Goal: Find specific page/section: Find specific page/section

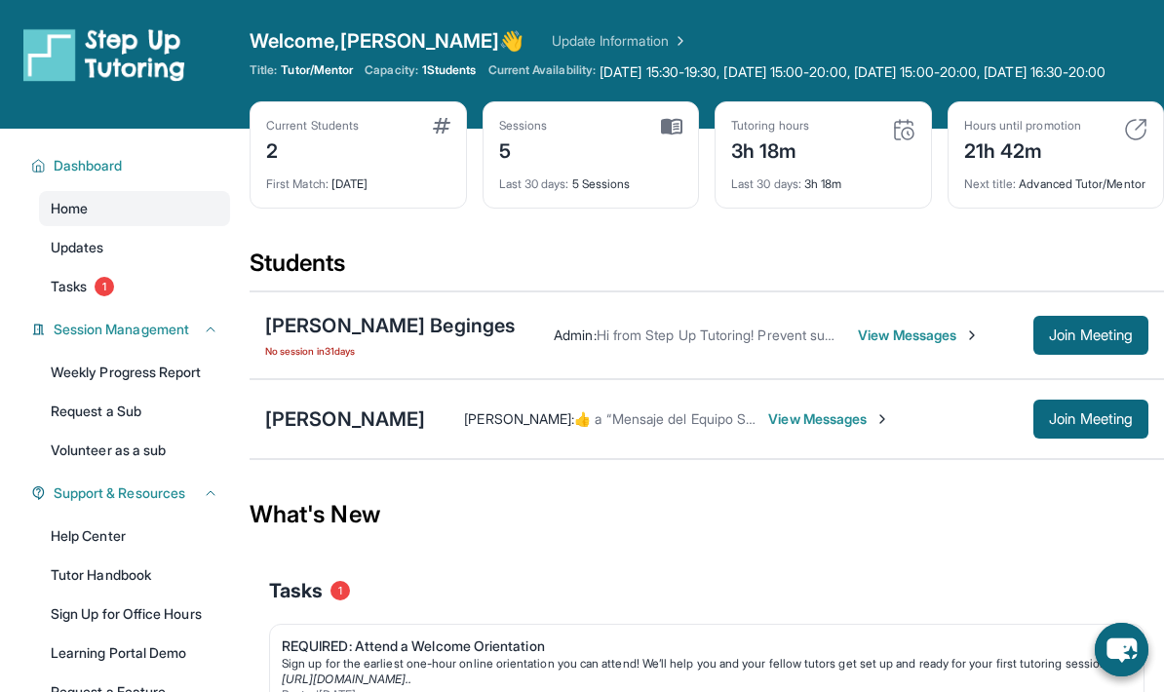
scroll to position [148, 0]
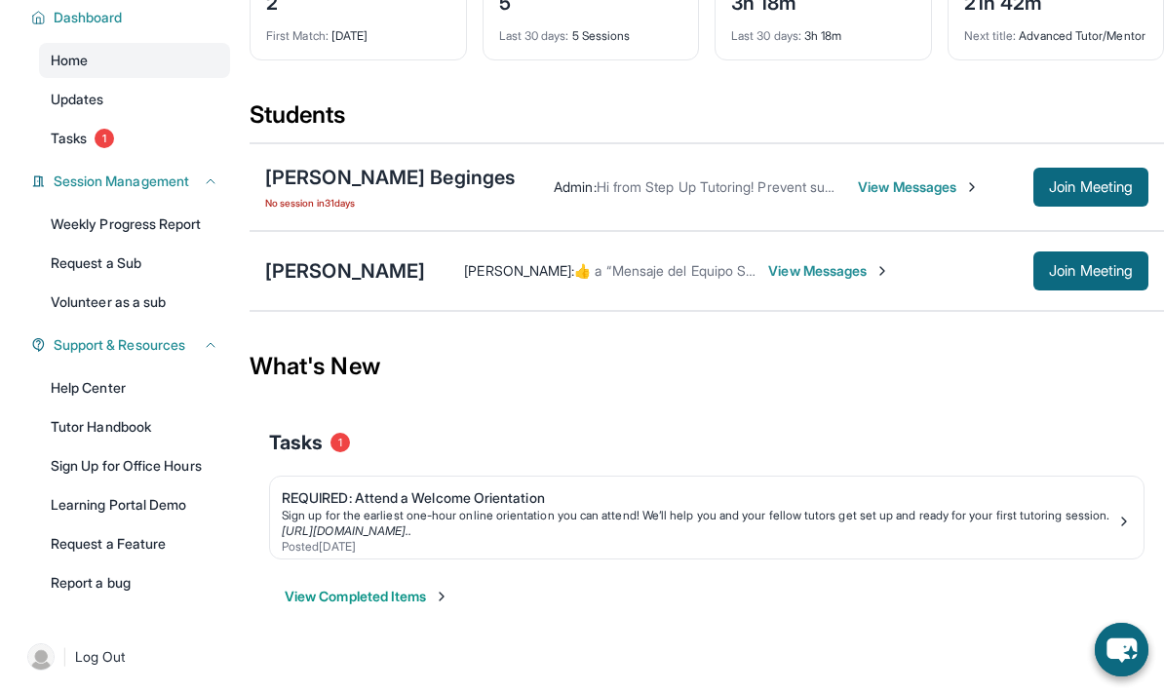
click at [1090, 291] on button "Join Meeting" at bounding box center [1091, 271] width 115 height 39
click at [1092, 277] on span "Join Meeting" at bounding box center [1091, 271] width 84 height 12
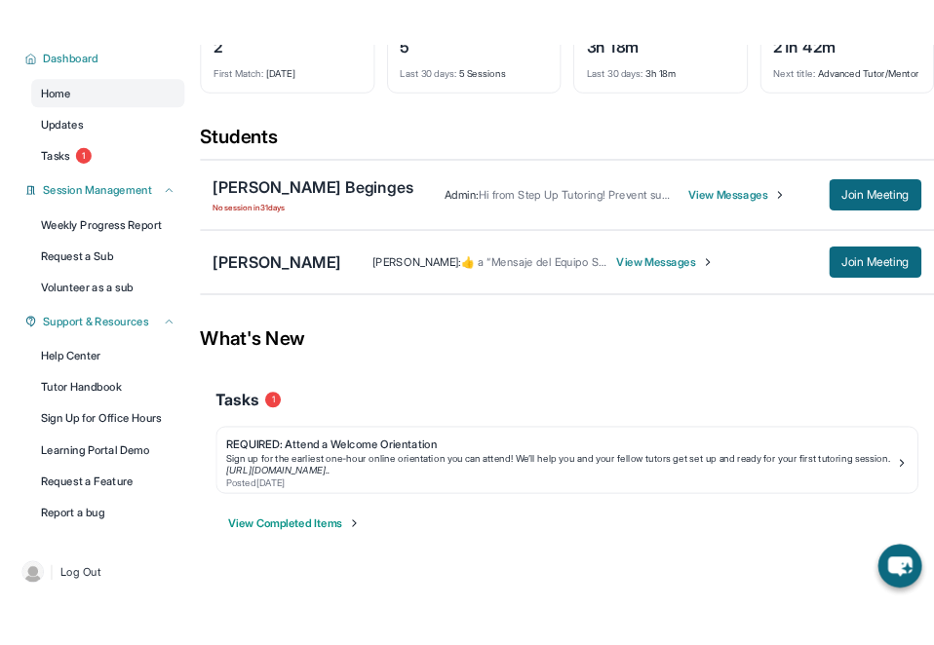
scroll to position [226, 0]
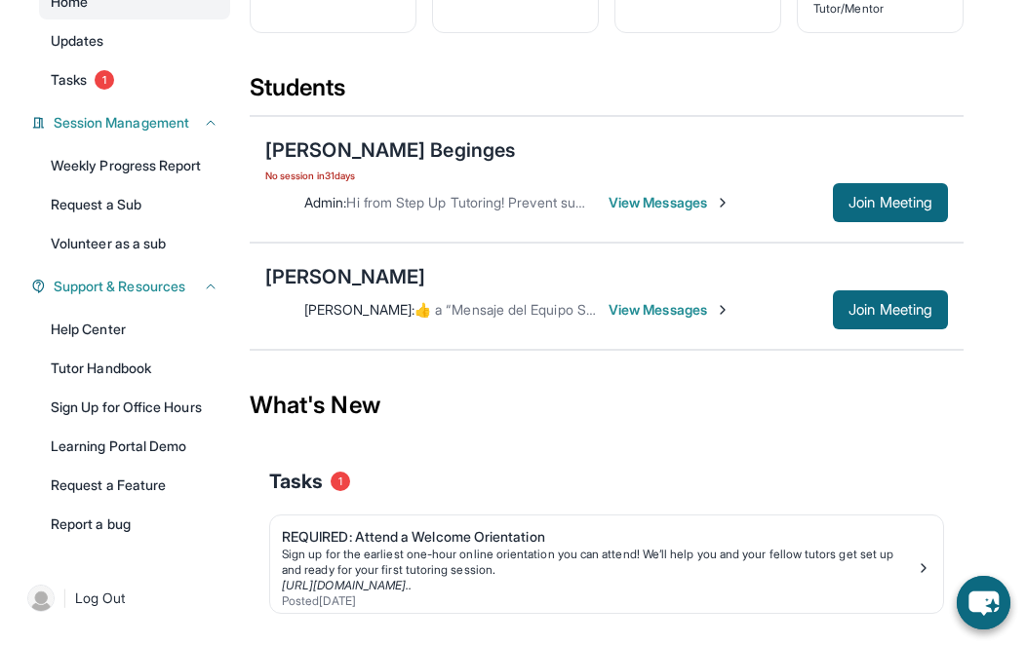
click at [896, 309] on span "Join Meeting" at bounding box center [890, 310] width 84 height 12
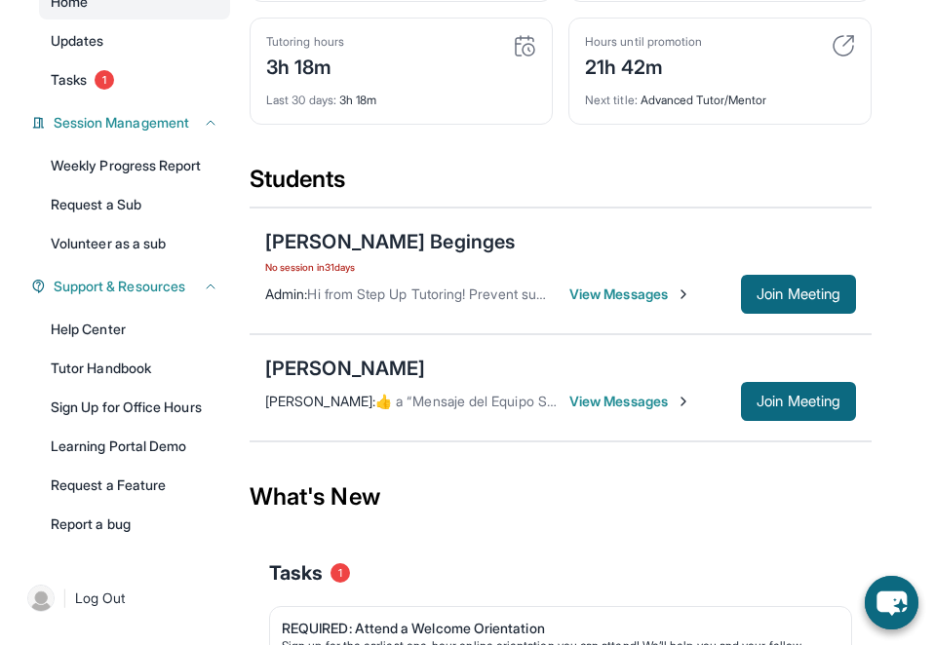
click at [643, 405] on span "View Messages" at bounding box center [630, 402] width 122 height 20
click at [671, 396] on span "View Messages" at bounding box center [630, 402] width 122 height 20
click at [691, 404] on img at bounding box center [684, 402] width 16 height 16
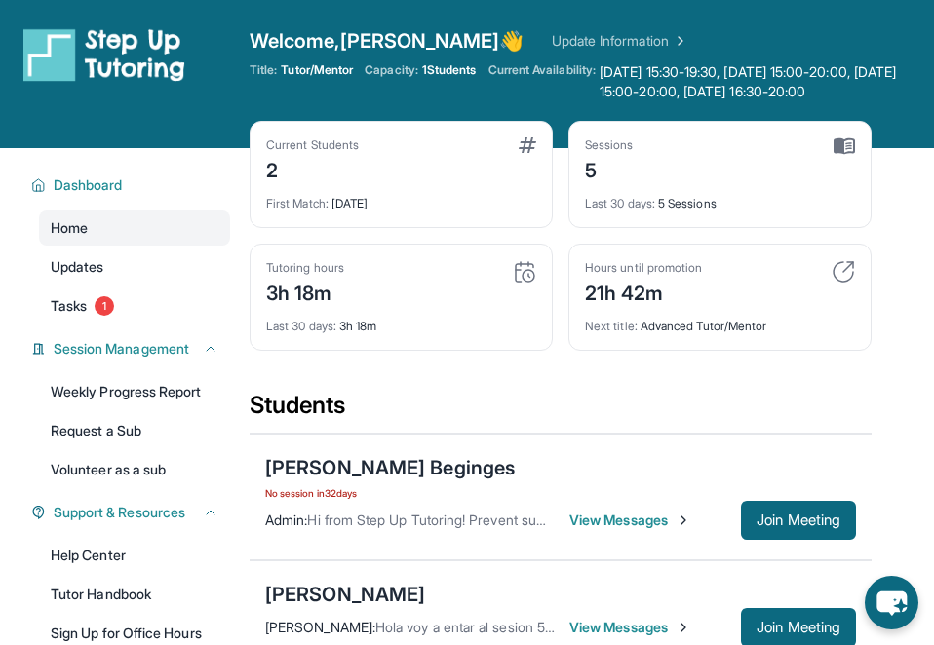
click at [585, 38] on link "Update Information" at bounding box center [620, 41] width 137 height 20
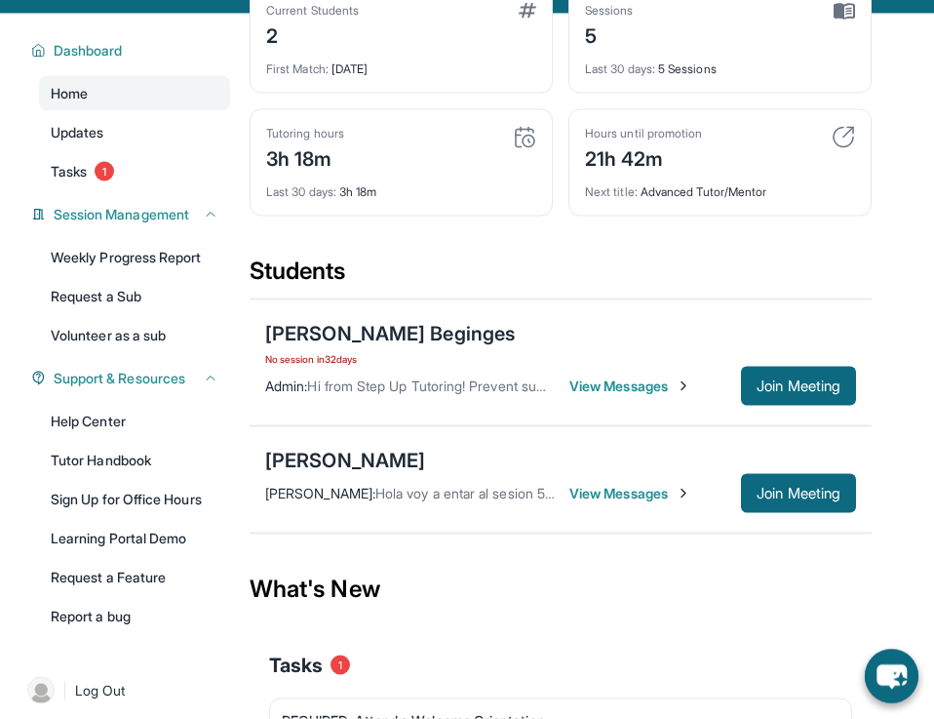
scroll to position [136, 0]
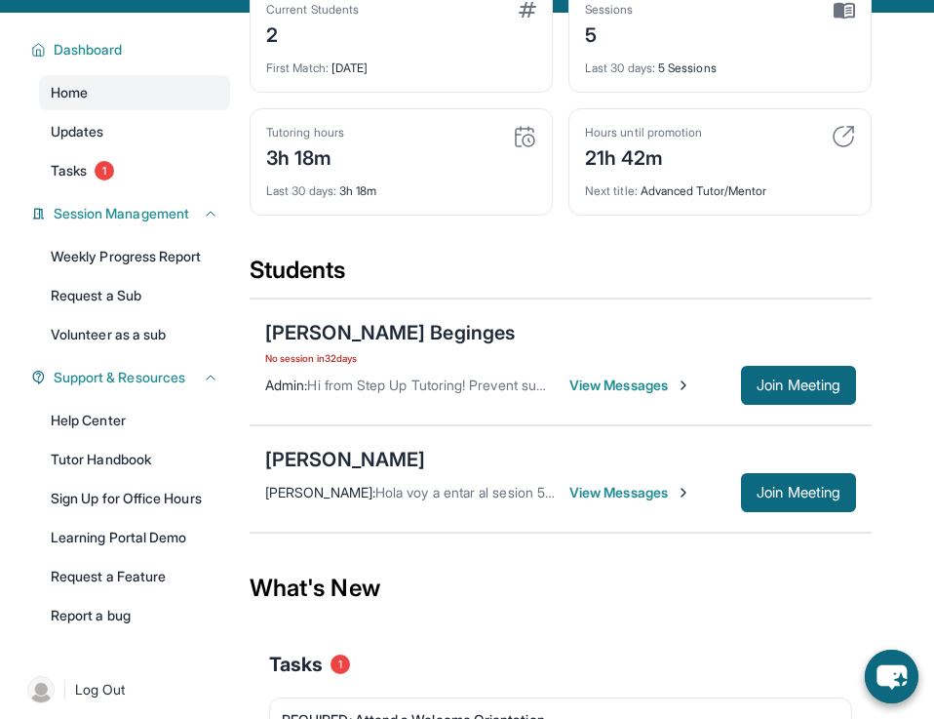
click at [673, 489] on span "View Messages" at bounding box center [630, 493] width 122 height 20
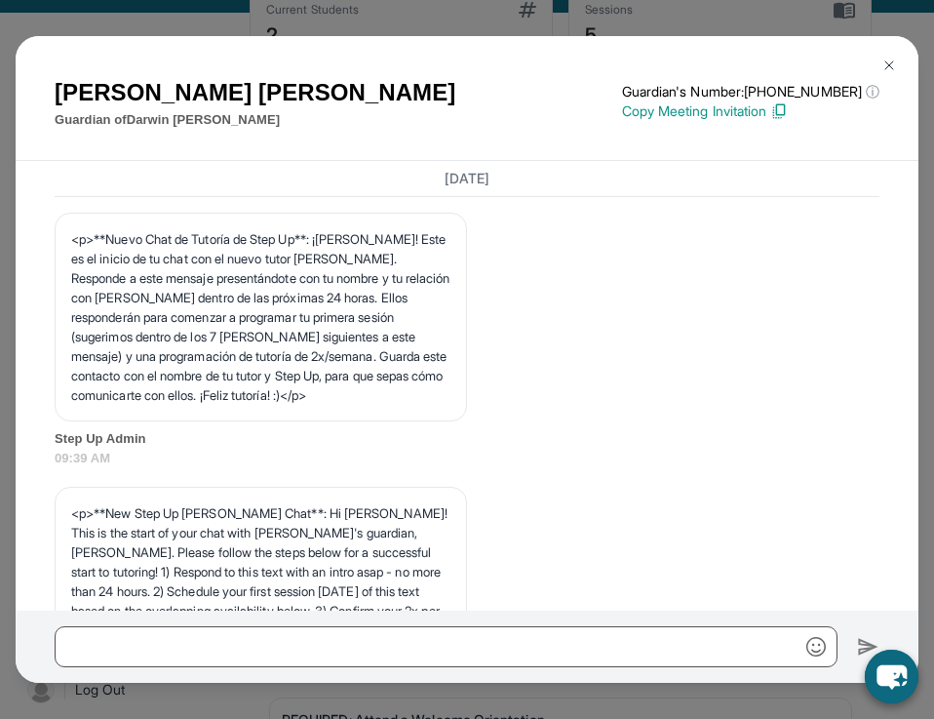
scroll to position [13421, 0]
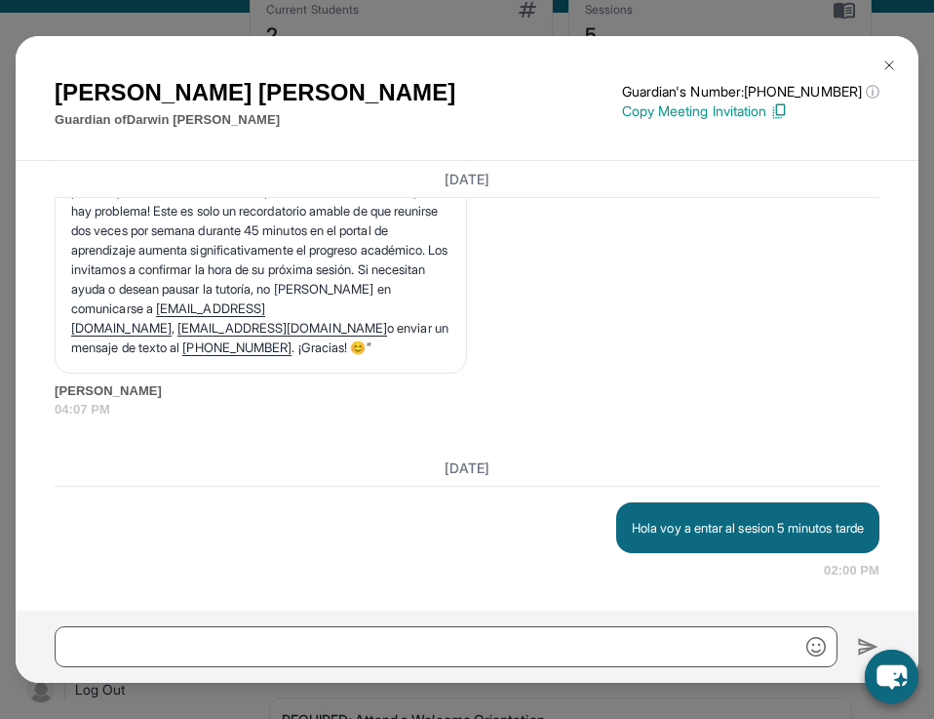
click at [896, 46] on button at bounding box center [889, 65] width 39 height 39
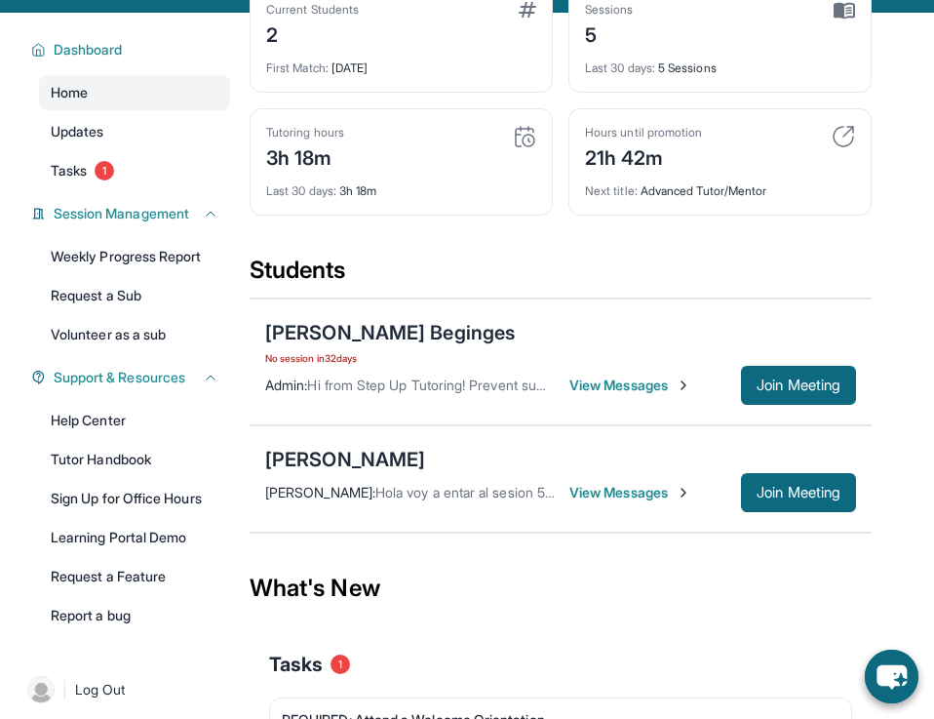
scroll to position [0, 0]
